Goal: Navigation & Orientation: Find specific page/section

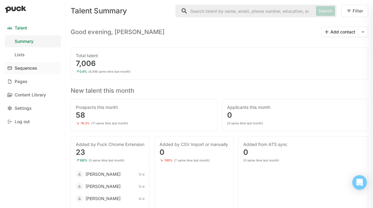
click at [30, 67] on div "Sequences" at bounding box center [26, 68] width 23 height 5
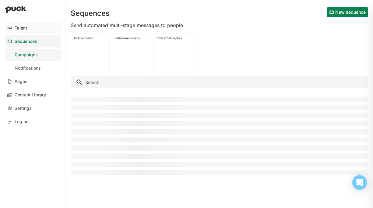
click at [24, 29] on div "Talent" at bounding box center [21, 28] width 12 height 5
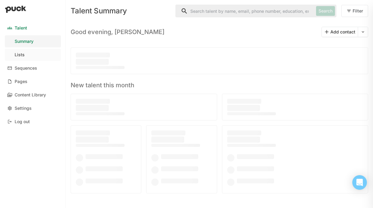
click at [29, 53] on link "Lists" at bounding box center [33, 55] width 56 height 12
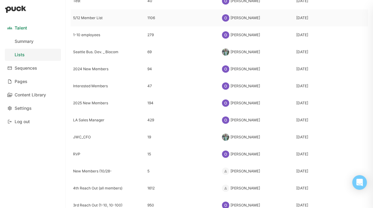
scroll to position [181, 0]
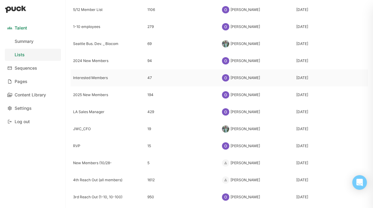
click at [95, 77] on div "Interested Members" at bounding box center [107, 78] width 69 height 4
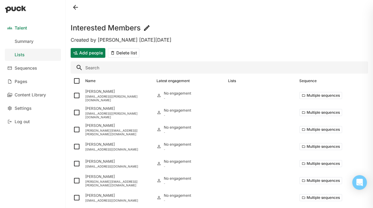
click at [234, 27] on div "Interested Members" at bounding box center [219, 24] width 297 height 19
click at [75, 6] on button at bounding box center [76, 7] width 10 height 10
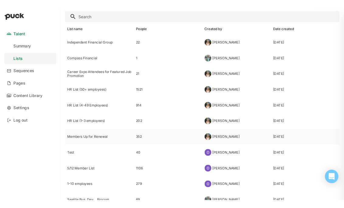
scroll to position [23, 0]
